Goal: Task Accomplishment & Management: Use online tool/utility

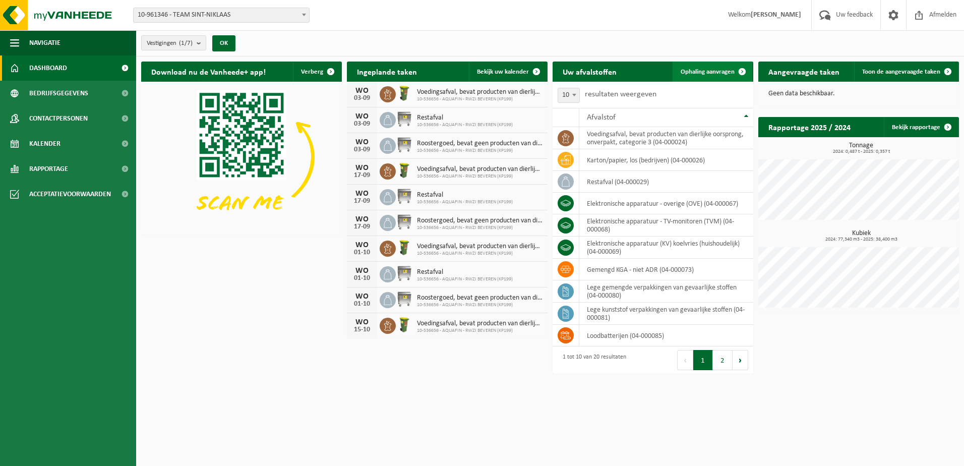
click at [723, 70] on span "Ophaling aanvragen" at bounding box center [708, 72] width 54 height 7
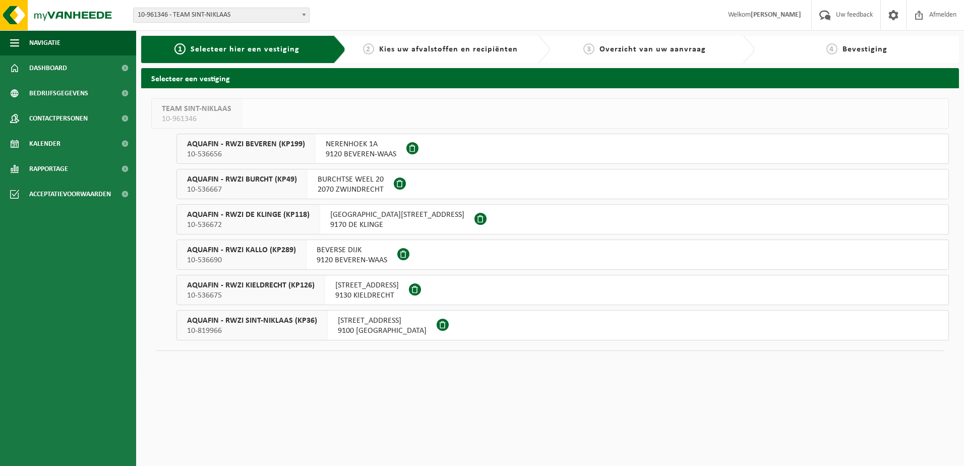
click at [265, 179] on span "AQUAFIN - RWZI BURCHT (KP49)" at bounding box center [242, 179] width 110 height 10
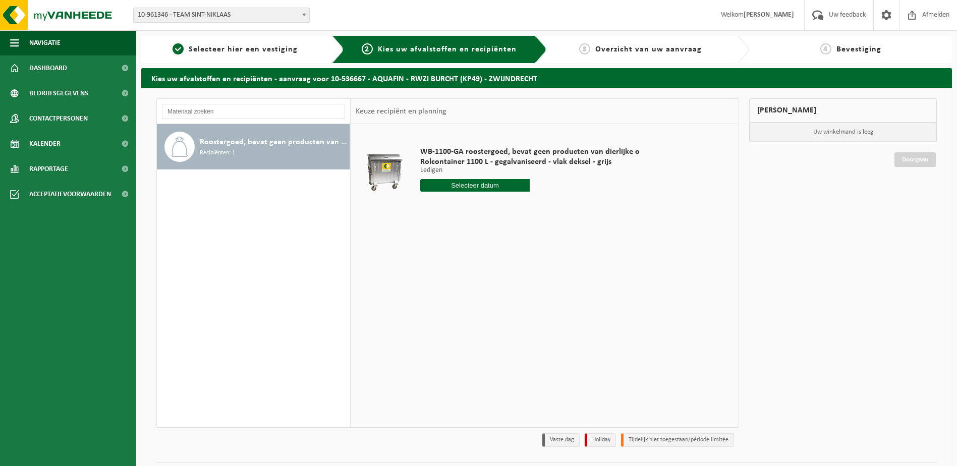
click at [264, 147] on span "Roostergoed, bevat geen producten van dierlijke oorsprong" at bounding box center [273, 142] width 147 height 12
click at [460, 182] on input "text" at bounding box center [475, 185] width 110 height 13
click at [427, 303] on div "25" at bounding box center [430, 307] width 18 height 16
type input "Van 2025-08-25"
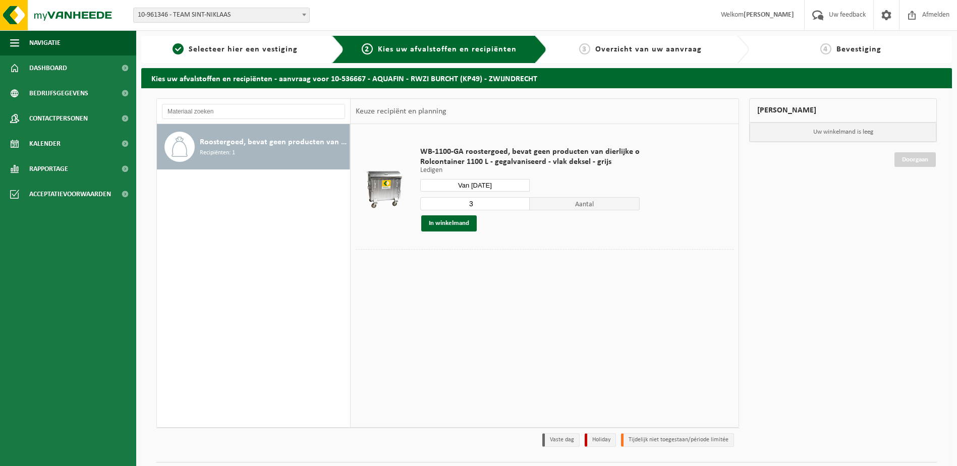
type input "3"
click at [518, 206] on input "3" at bounding box center [475, 203] width 110 height 13
click at [454, 220] on button "In winkelmand" at bounding box center [448, 223] width 55 height 16
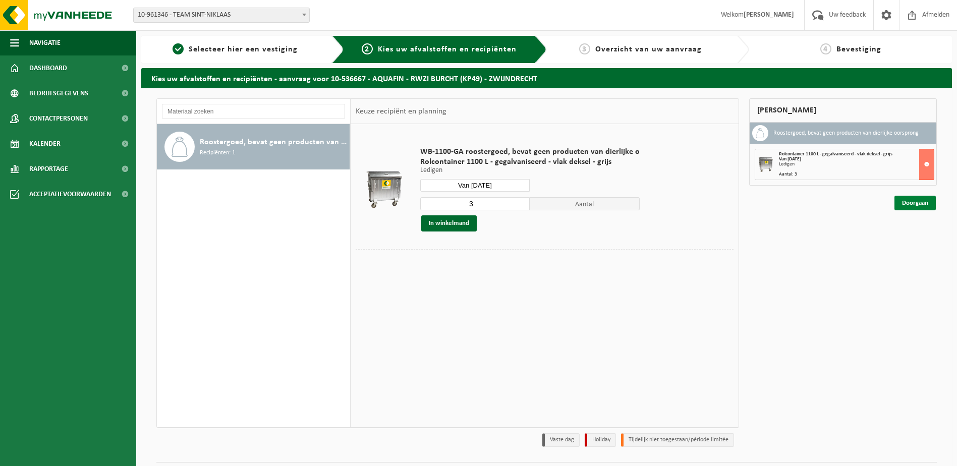
click at [906, 197] on link "Doorgaan" at bounding box center [914, 203] width 41 height 15
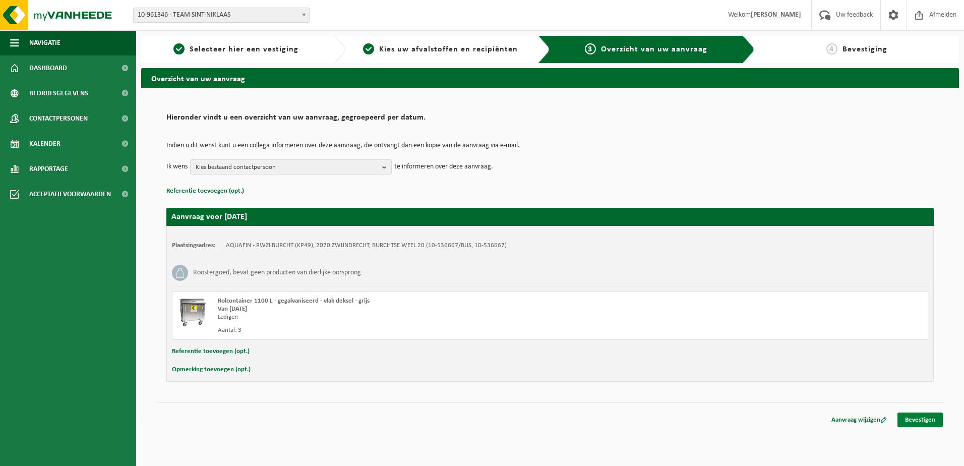
click at [919, 416] on link "Bevestigen" at bounding box center [920, 419] width 45 height 15
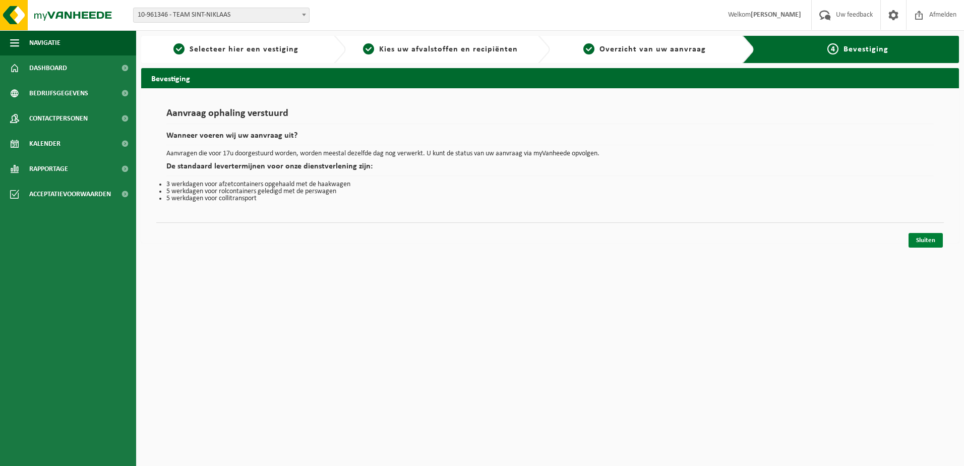
click at [925, 241] on link "Sluiten" at bounding box center [926, 240] width 34 height 15
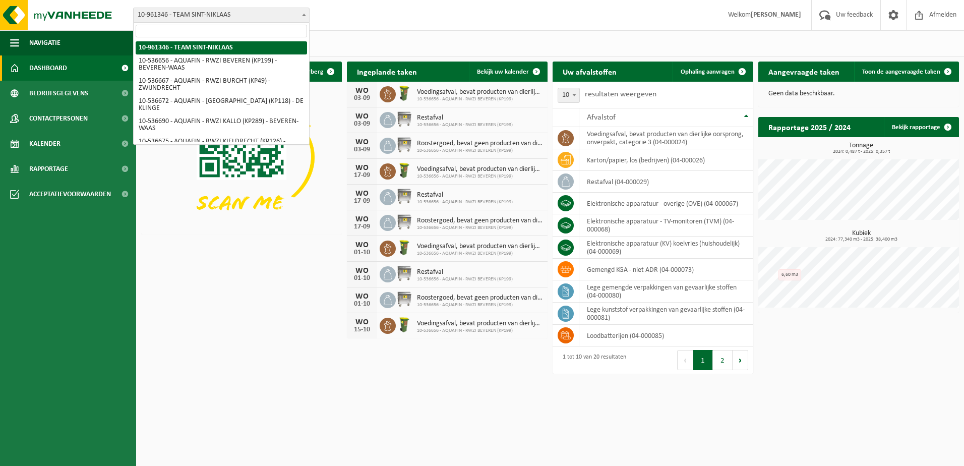
click at [303, 15] on b at bounding box center [304, 15] width 4 height 3
click at [357, 25] on div "Vestiging: 10-961346 - TEAM SINT-NIKLAAS 10-536656 - AQUAFIN - RWZI BEVEREN (KP…" at bounding box center [482, 15] width 964 height 31
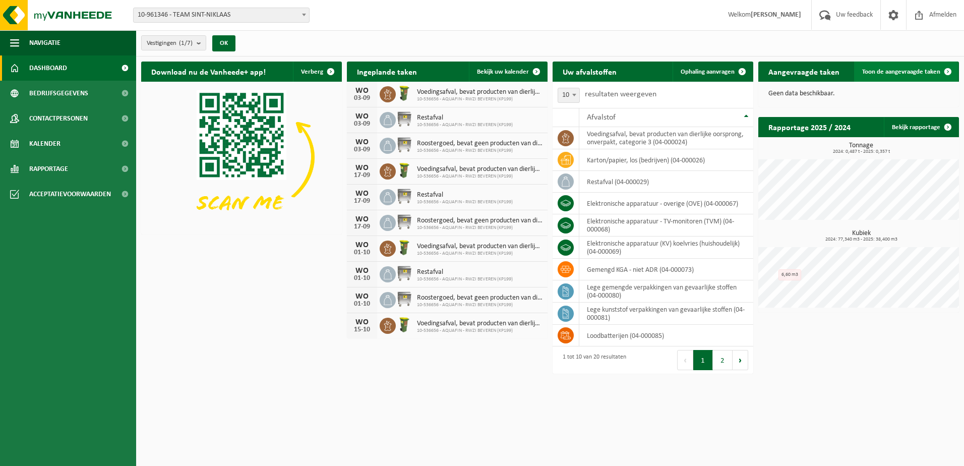
click at [905, 69] on span "Toon de aangevraagde taken" at bounding box center [901, 72] width 78 height 7
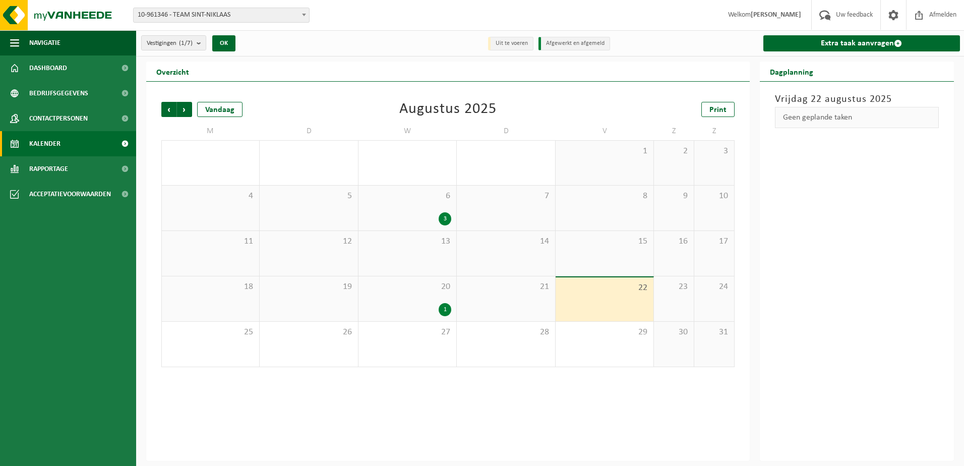
click at [500, 42] on li "Uit te voeren" at bounding box center [510, 44] width 45 height 14
click at [510, 42] on li "Uit te voeren" at bounding box center [510, 44] width 45 height 14
click at [583, 39] on li "Afgewerkt en afgemeld" at bounding box center [575, 44] width 72 height 14
